Goal: Use online tool/utility: Utilize a website feature to perform a specific function

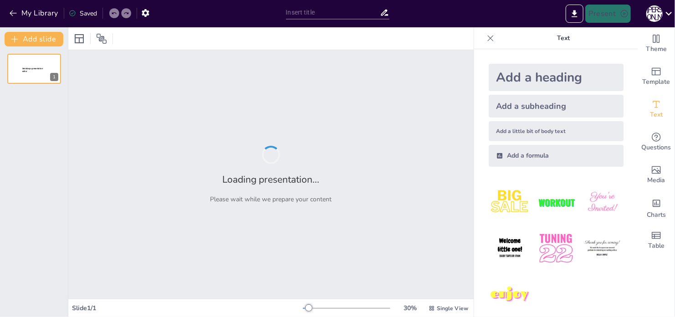
type input "Державний суверенітет: Основи та виклики в [GEOGRAPHIC_DATA]"
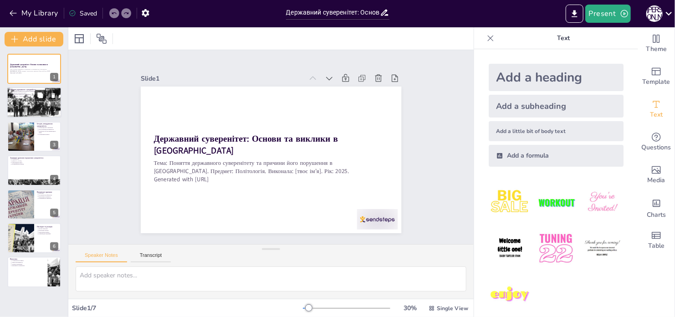
click at [42, 97] on icon at bounding box center [39, 95] width 5 height 5
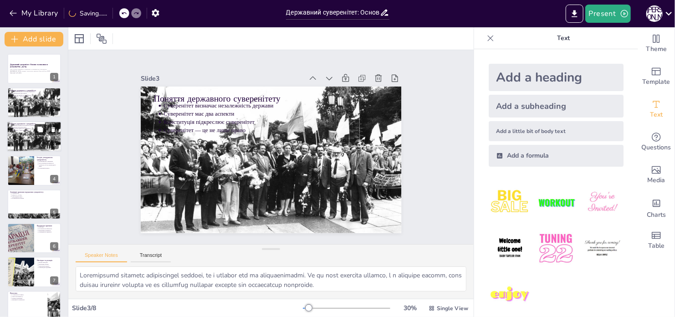
click at [38, 129] on icon at bounding box center [39, 129] width 5 height 5
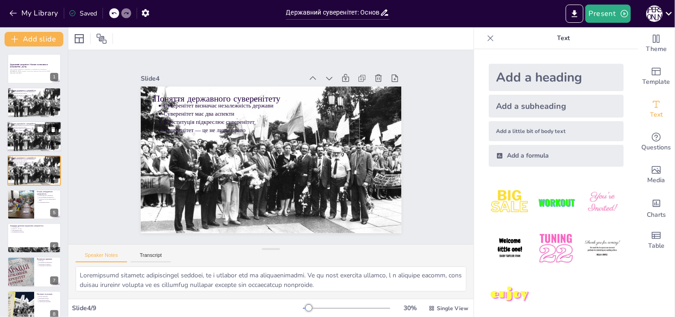
click at [52, 128] on icon at bounding box center [53, 129] width 4 height 5
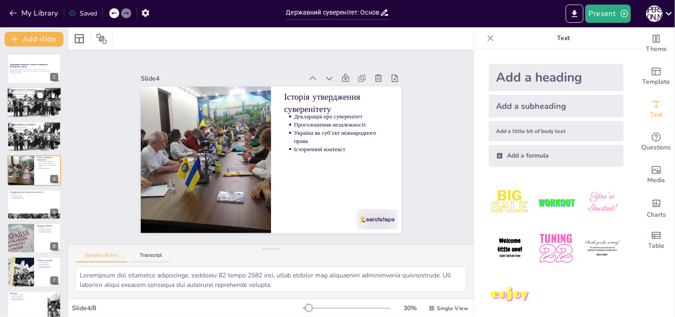
click at [29, 99] on div at bounding box center [34, 103] width 55 height 36
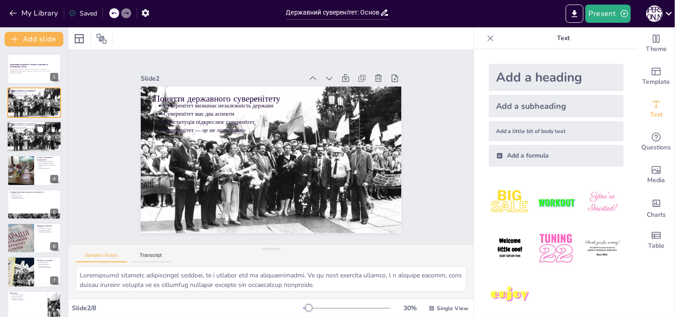
click at [28, 125] on p "Суверенітет визначає незалежність держави" at bounding box center [34, 125] width 47 height 2
click at [54, 129] on icon at bounding box center [53, 129] width 4 height 5
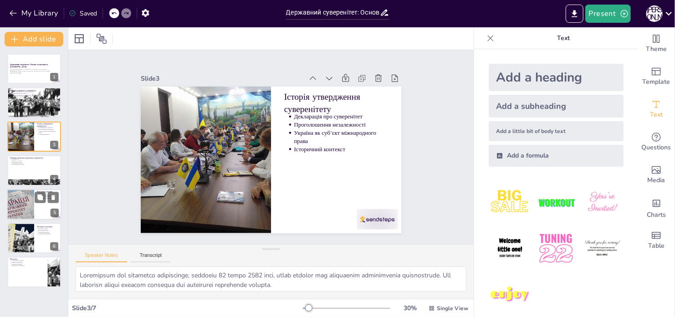
click at [31, 206] on div at bounding box center [20, 204] width 76 height 31
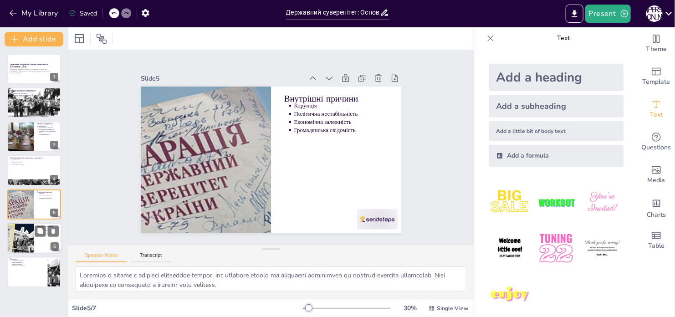
click at [27, 235] on div at bounding box center [20, 238] width 55 height 31
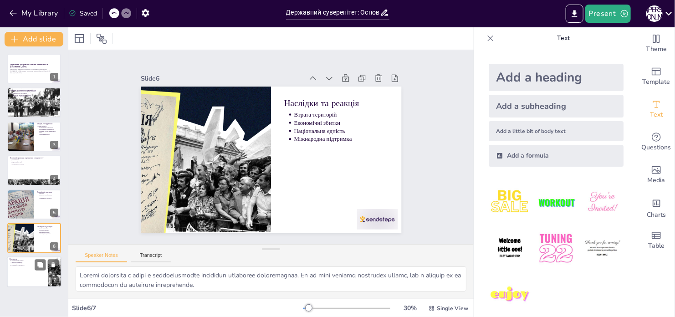
click at [30, 274] on div at bounding box center [34, 272] width 55 height 31
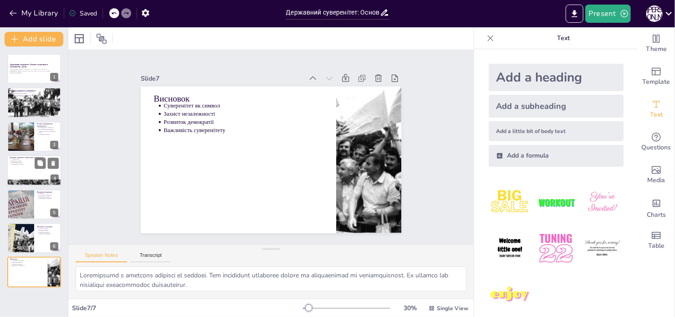
click at [18, 167] on div at bounding box center [34, 170] width 55 height 31
type textarea "Loremip Dolor s ametcons adipiscing elitsedd eiusmodte incididuntut Laboree. Do…"
